Goal: Use online tool/utility: Utilize a website feature to perform a specific function

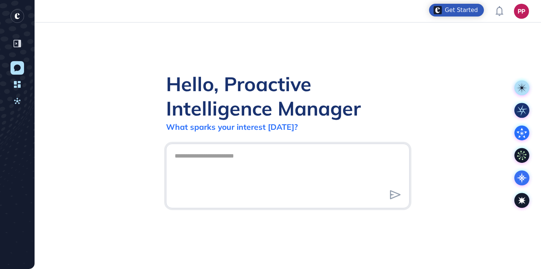
scroll to position [0, 0]
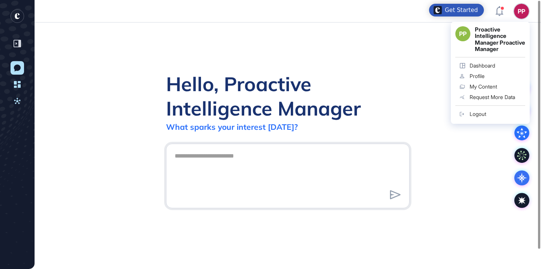
click at [490, 69] on div "Dashboard" at bounding box center [482, 66] width 26 height 6
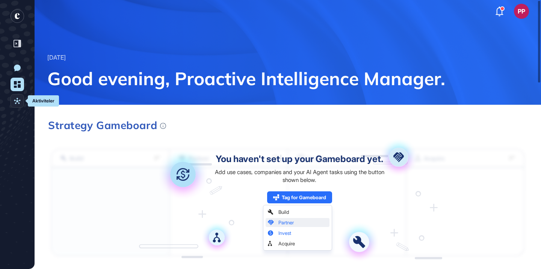
click at [17, 103] on icon at bounding box center [17, 101] width 7 height 7
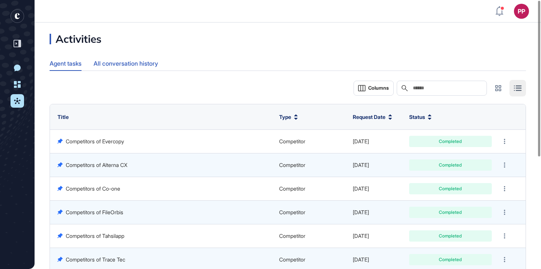
click at [130, 64] on div "All conversation history" at bounding box center [125, 63] width 65 height 15
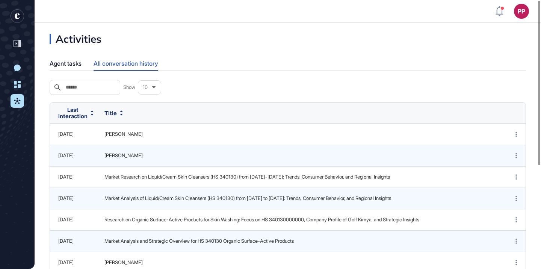
click at [15, 14] on icon "entrapeer-logo" at bounding box center [17, 16] width 5 height 6
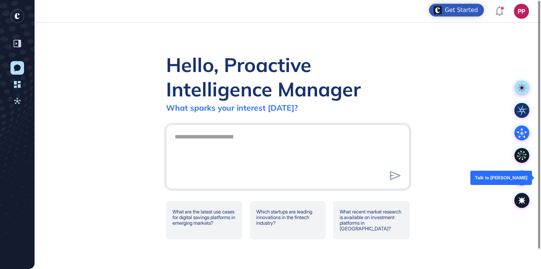
click at [520, 178] on icon at bounding box center [521, 177] width 15 height 15
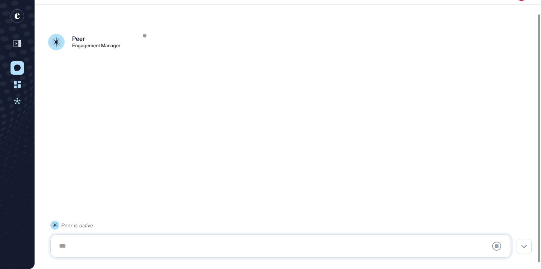
scroll to position [21, 0]
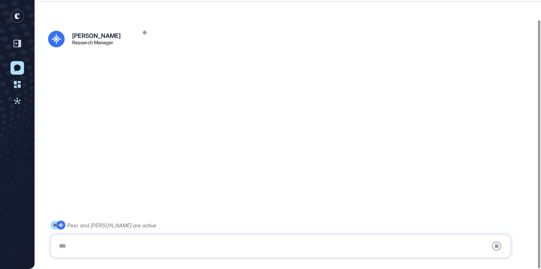
click at [185, 245] on div at bounding box center [280, 246] width 452 height 15
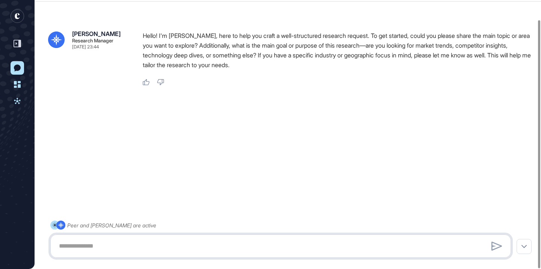
click at [205, 239] on textarea at bounding box center [280, 246] width 452 height 15
type textarea "**********"
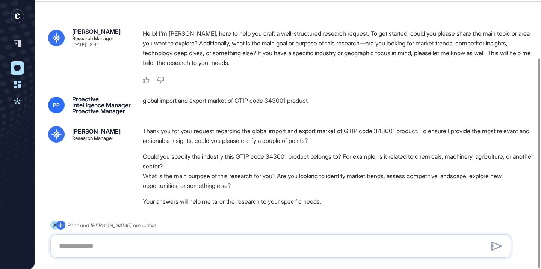
scroll to position [74, 0]
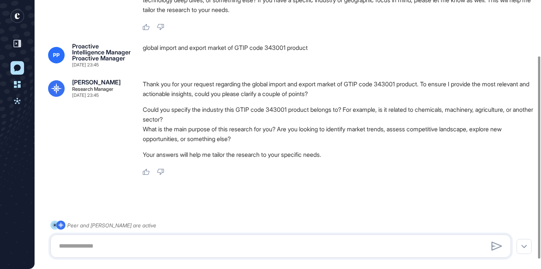
click at [265, 254] on div at bounding box center [280, 246] width 460 height 23
click at [267, 244] on textarea at bounding box center [280, 246] width 452 height 15
paste textarea "**********"
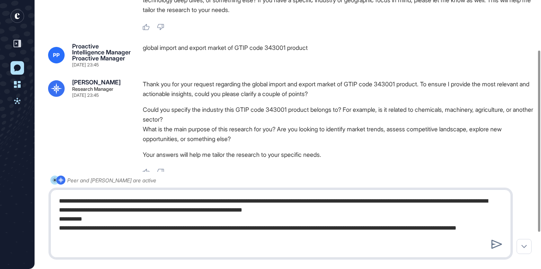
type textarea "**********"
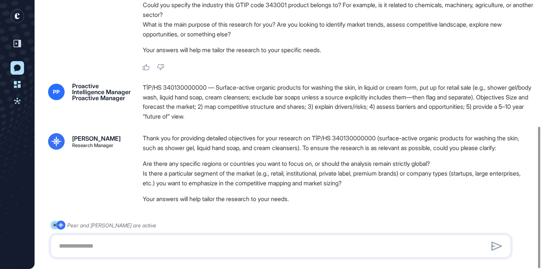
scroll to position [239, 0]
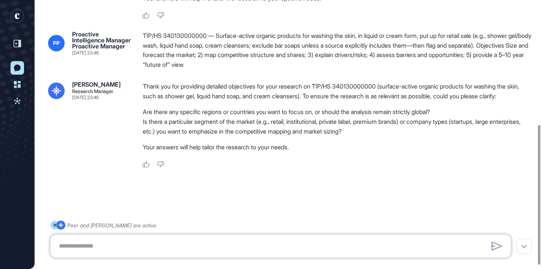
click at [223, 241] on textarea at bounding box center [280, 246] width 452 height 15
type textarea "**********"
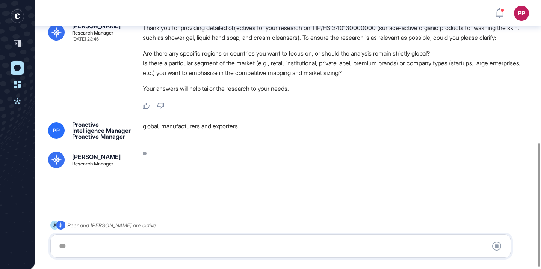
scroll to position [311, 0]
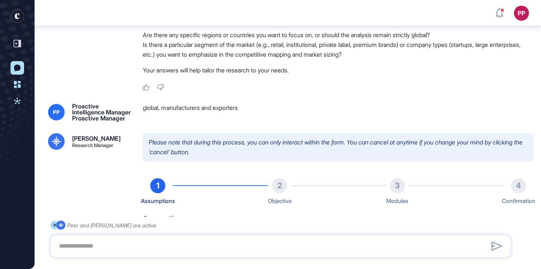
type input "**********"
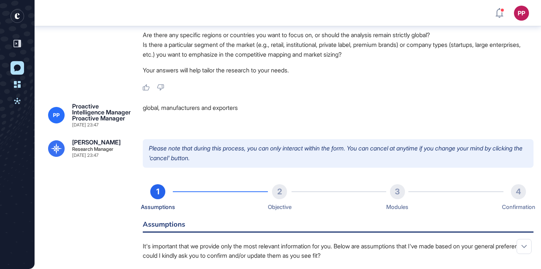
scroll to position [529, 0]
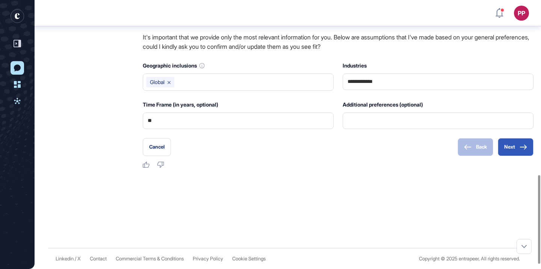
click at [304, 125] on div "Time Frame (in years, optional) **" at bounding box center [238, 114] width 191 height 29
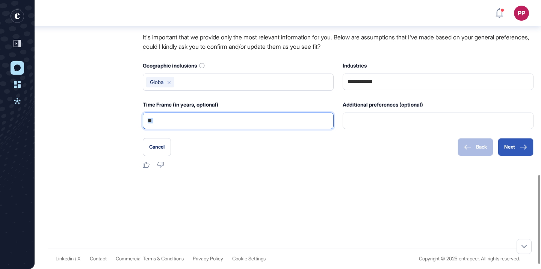
click at [307, 129] on input "**" at bounding box center [238, 121] width 181 height 16
type input "*"
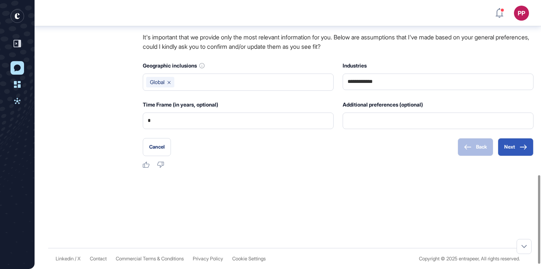
click at [314, 169] on div "Like Dislike" at bounding box center [338, 165] width 390 height 7
click at [508, 156] on button "Next" at bounding box center [515, 147] width 36 height 18
click at [515, 156] on button "Next" at bounding box center [515, 147] width 36 height 18
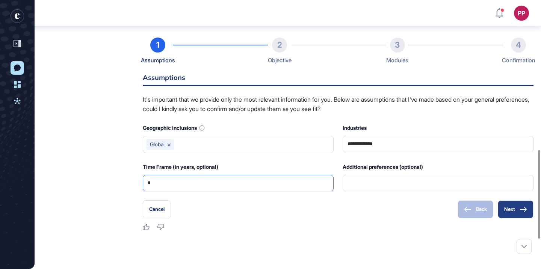
scroll to position [458, 0]
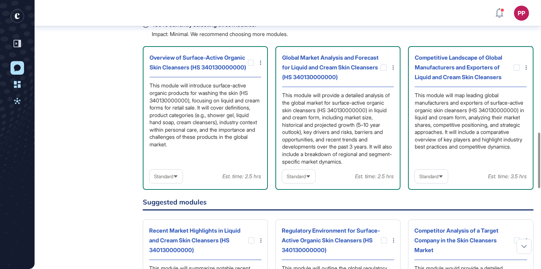
scroll to position [638, 0]
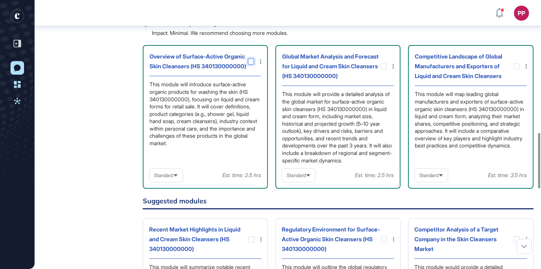
click at [0, 0] on icon at bounding box center [0, 0] width 0 height 0
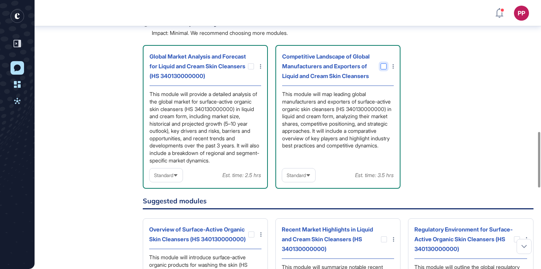
click at [0, 0] on icon at bounding box center [0, 0] width 0 height 0
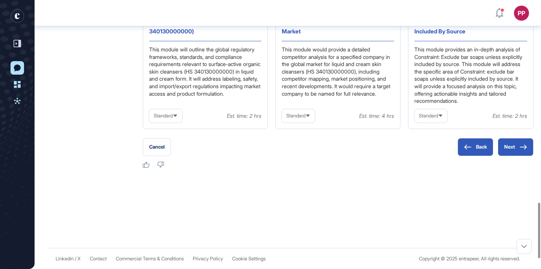
scroll to position [1017, 0]
click at [519, 156] on button "Next" at bounding box center [515, 147] width 36 height 18
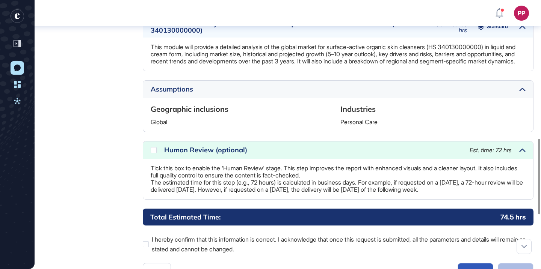
scroll to position [687, 0]
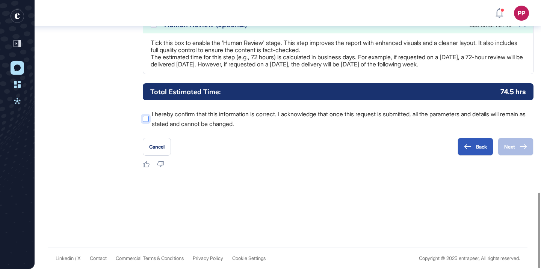
click at [145, 119] on div at bounding box center [146, 119] width 6 height 6
click at [521, 146] on icon at bounding box center [523, 147] width 7 height 5
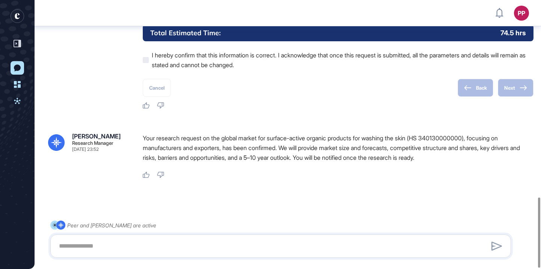
scroll to position [756, 0]
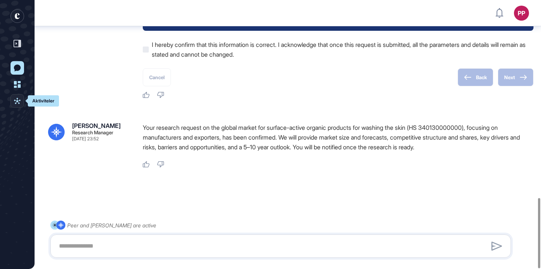
click at [17, 101] on icon at bounding box center [17, 101] width 6 height 6
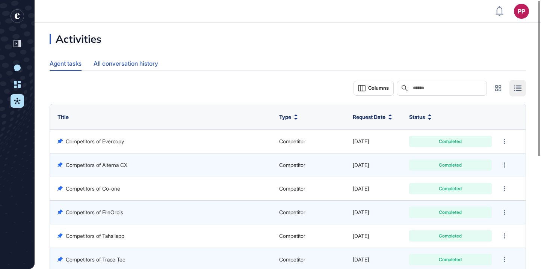
click at [133, 69] on div "All conversation history" at bounding box center [125, 63] width 65 height 15
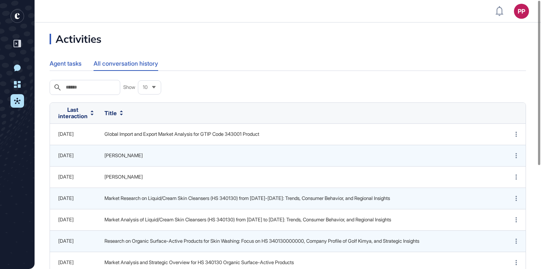
click at [81, 63] on div "Agent tasks" at bounding box center [66, 63] width 32 height 15
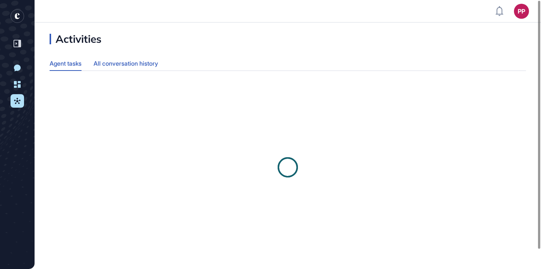
click at [116, 66] on div "All conversation history" at bounding box center [125, 63] width 65 height 15
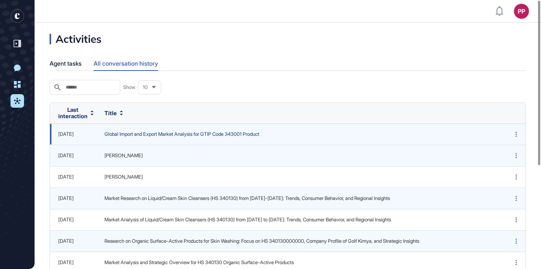
click at [143, 136] on span "Global Import and Export Market Analysis for GTIP Code 343001 Product" at bounding box center [299, 135] width 390 height 8
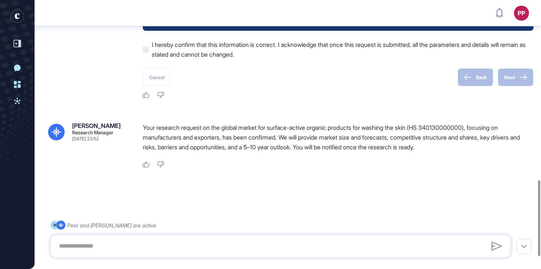
scroll to position [682, 0]
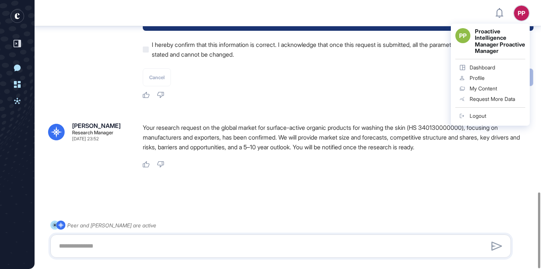
click at [525, 17] on div "PP PP Proactive Intelligence Manager Proactive Manager Dashboard Profile My Con…" at bounding box center [521, 13] width 15 height 15
click at [489, 121] on link "Logout" at bounding box center [490, 116] width 70 height 11
